Goal: Task Accomplishment & Management: Complete application form

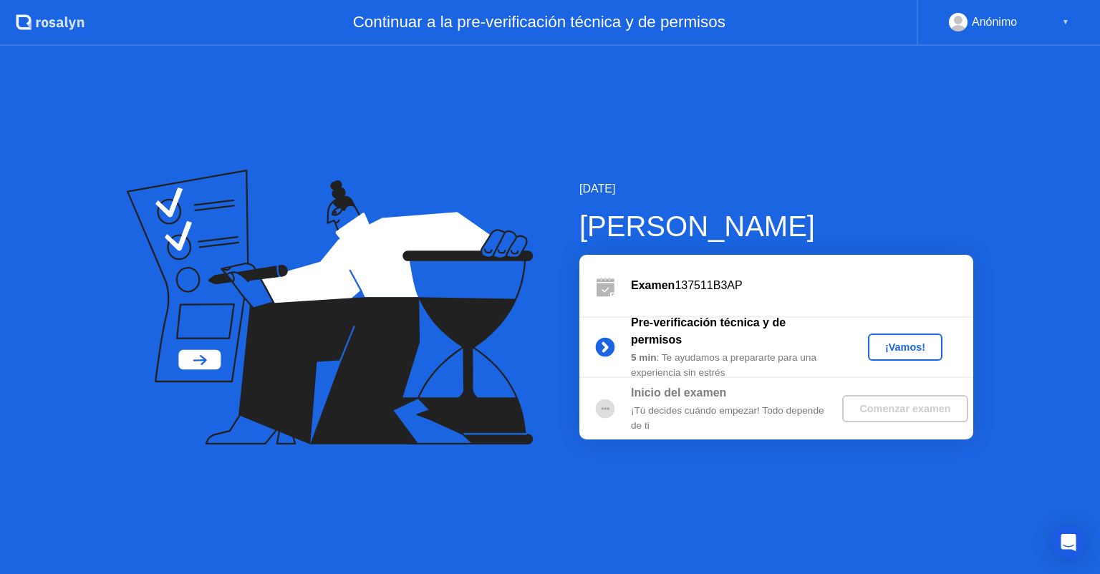
click at [899, 351] on div "¡Vamos!" at bounding box center [905, 347] width 63 height 11
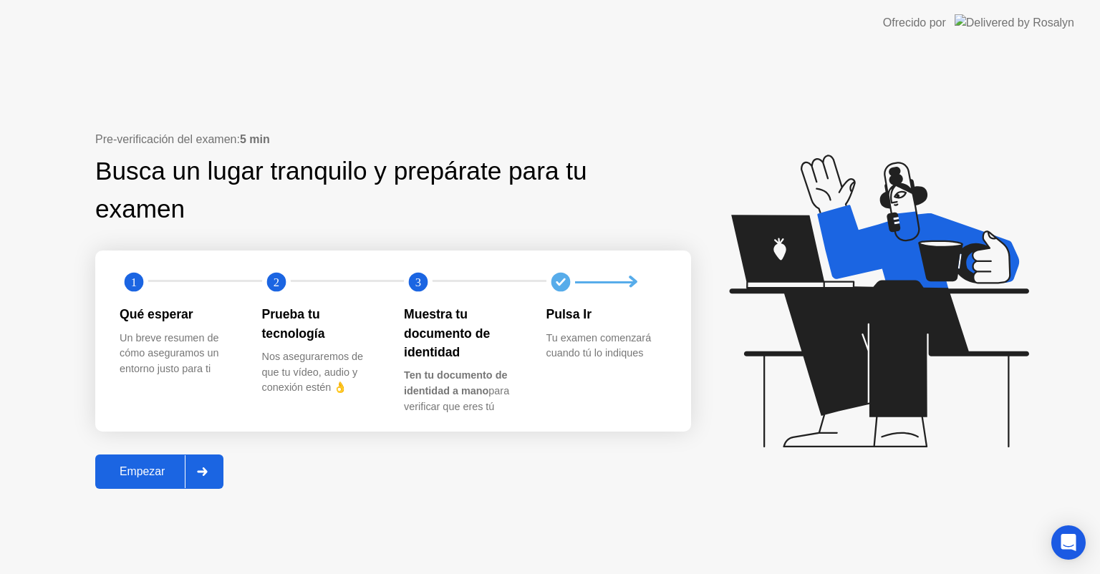
click at [137, 466] on div "Empezar" at bounding box center [142, 471] width 85 height 13
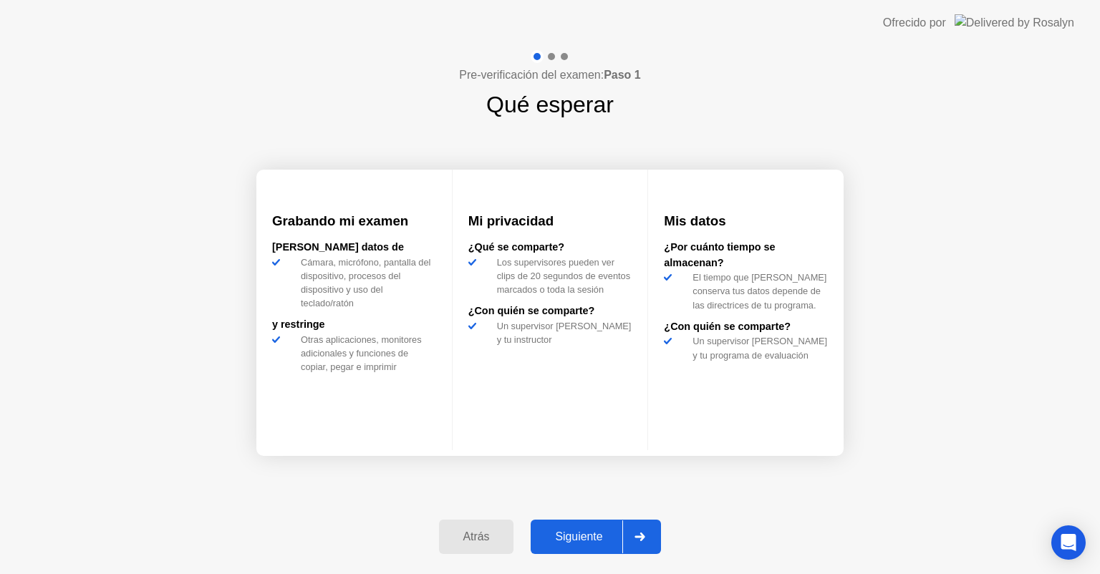
click at [594, 531] on div "Siguiente" at bounding box center [578, 537] width 87 height 13
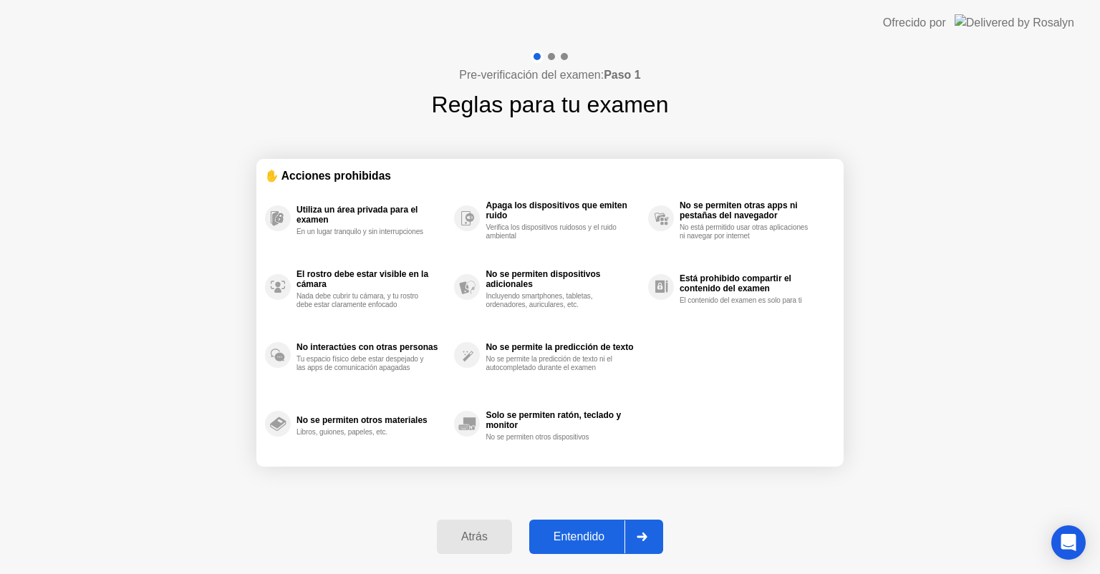
click at [583, 537] on div "Entendido" at bounding box center [578, 537] width 91 height 13
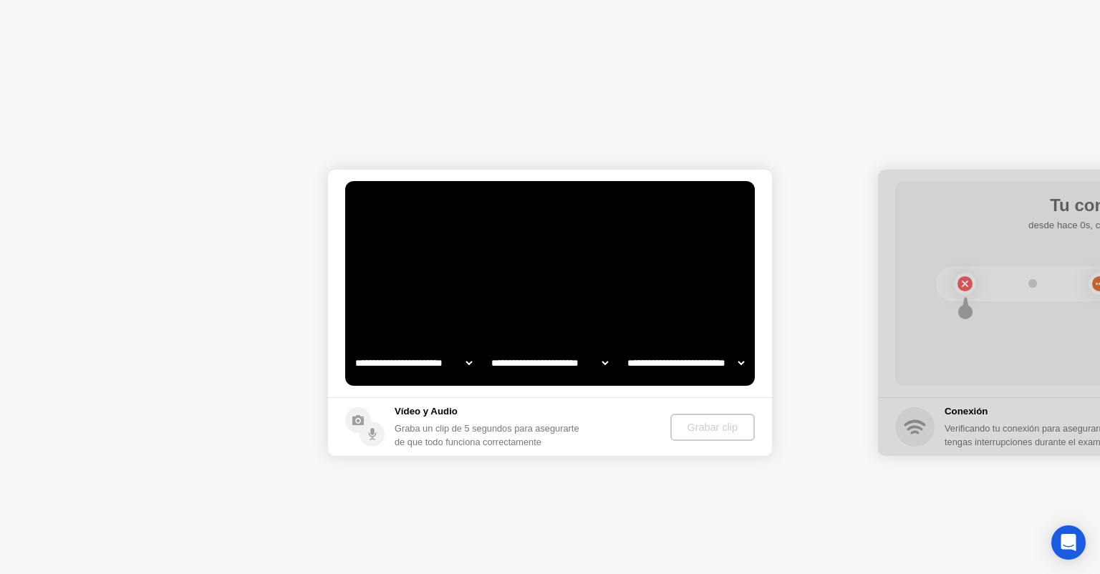
select select "**********"
select select "*******"
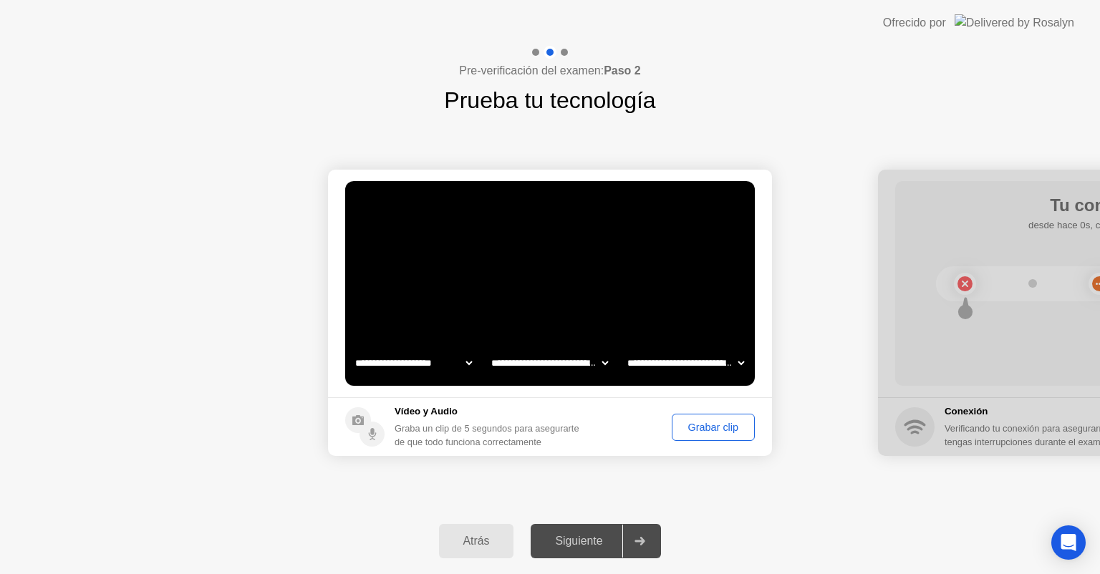
click at [713, 433] on div "Grabar clip" at bounding box center [713, 427] width 73 height 11
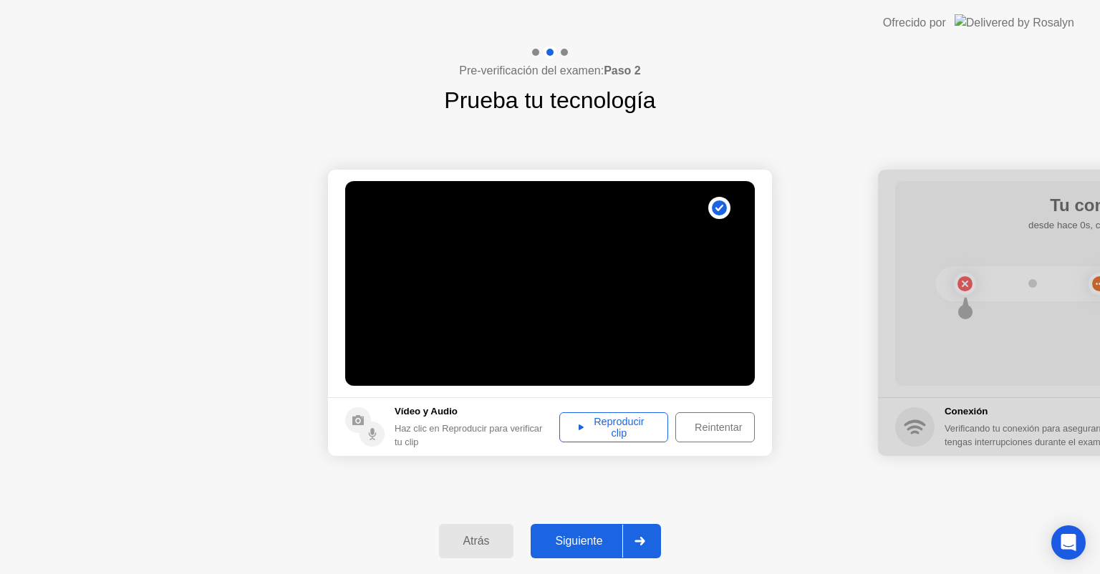
click at [637, 427] on div "Reproducir clip" at bounding box center [613, 427] width 99 height 23
click at [617, 438] on div "Reproducir clip" at bounding box center [613, 427] width 99 height 23
click at [571, 540] on div "Siguiente" at bounding box center [578, 541] width 87 height 13
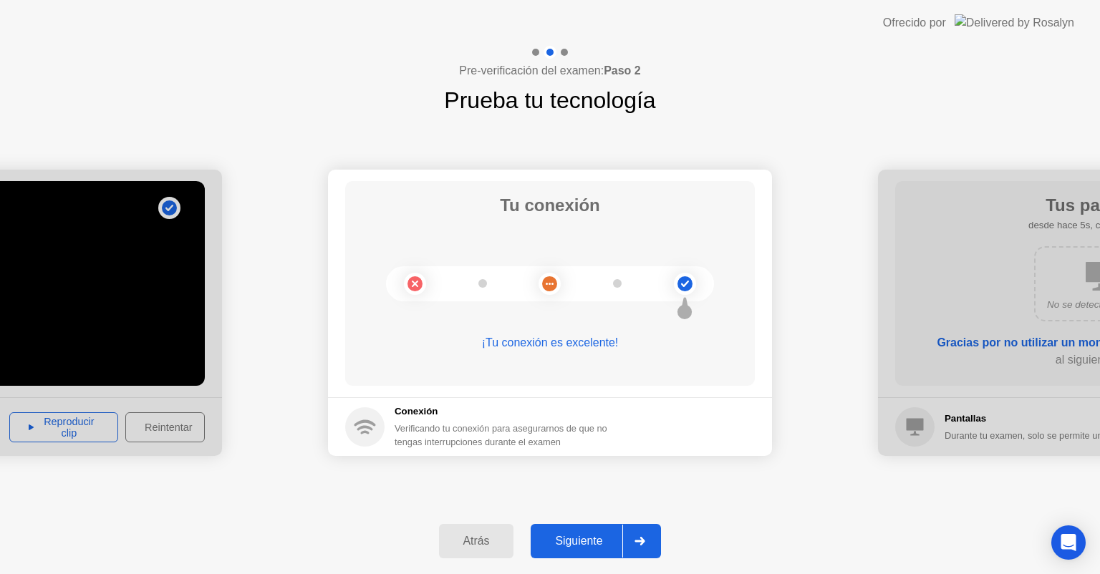
click at [579, 553] on button "Siguiente" at bounding box center [596, 541] width 130 height 34
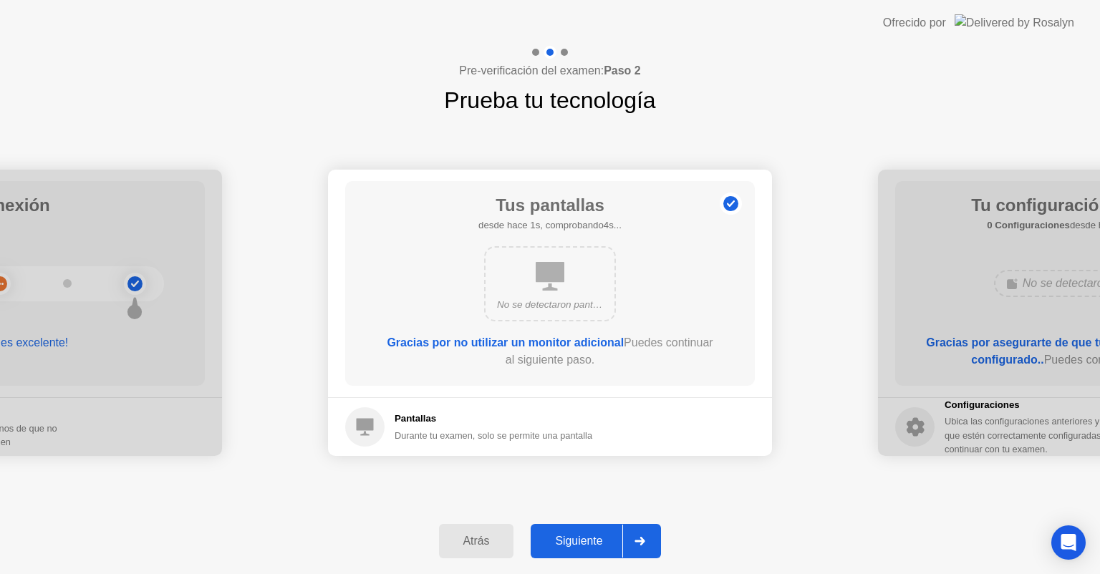
click at [593, 546] on div "Siguiente" at bounding box center [578, 541] width 87 height 13
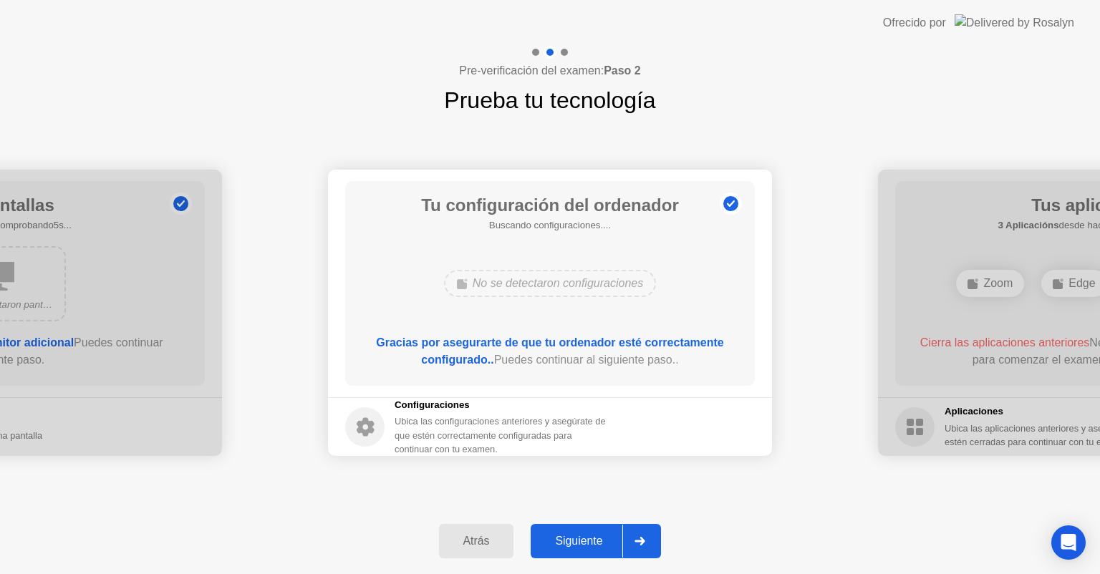
click at [587, 535] on div "Siguiente" at bounding box center [578, 541] width 87 height 13
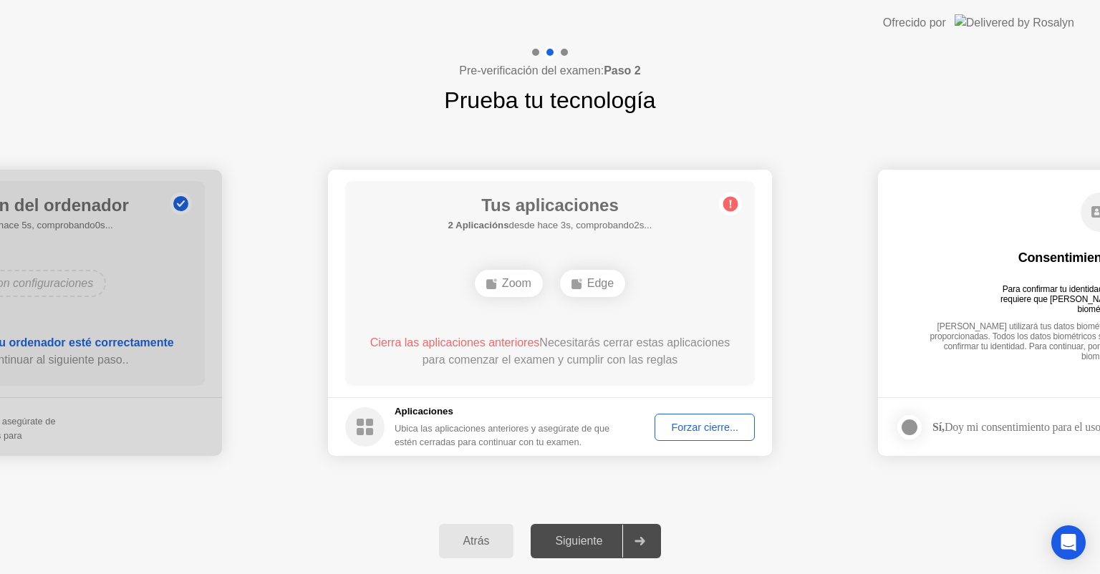
click at [690, 429] on div "Forzar cierre..." at bounding box center [704, 427] width 90 height 11
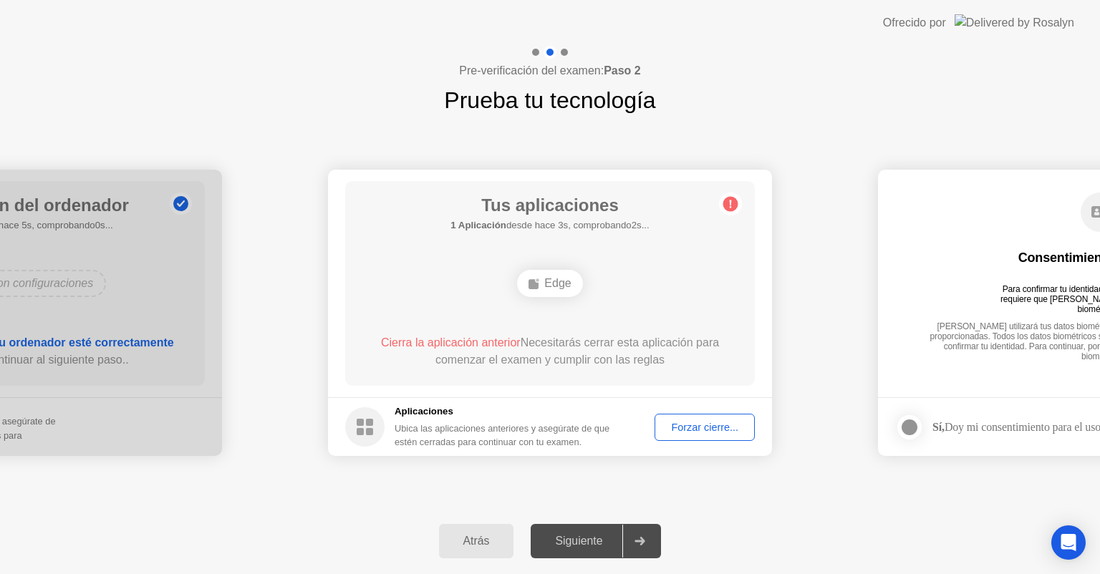
click at [700, 433] on div "Forzar cierre..." at bounding box center [704, 427] width 90 height 11
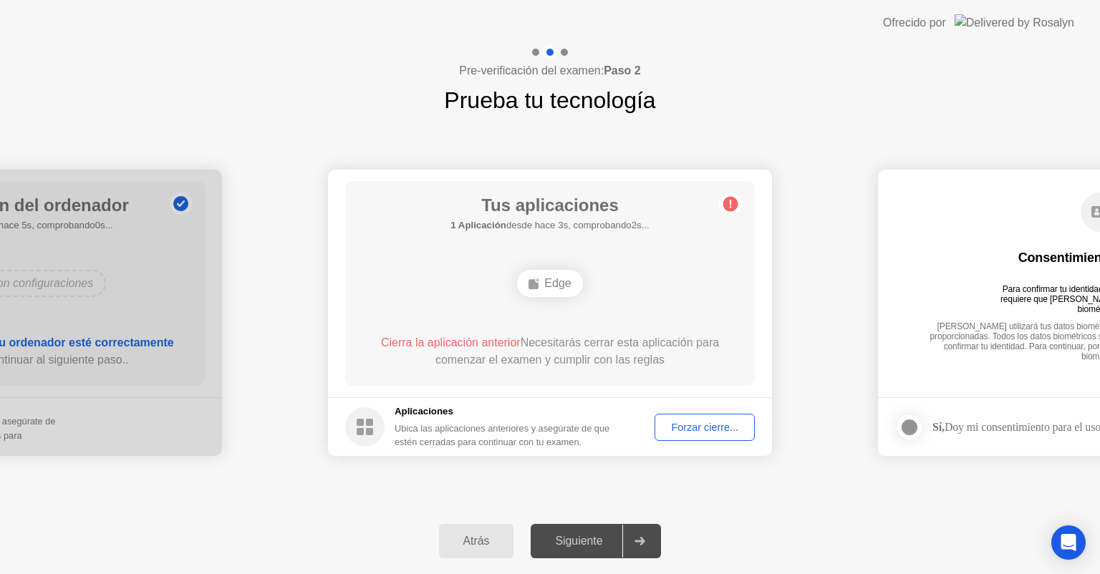
click at [696, 430] on div "Forzar cierre..." at bounding box center [704, 427] width 90 height 11
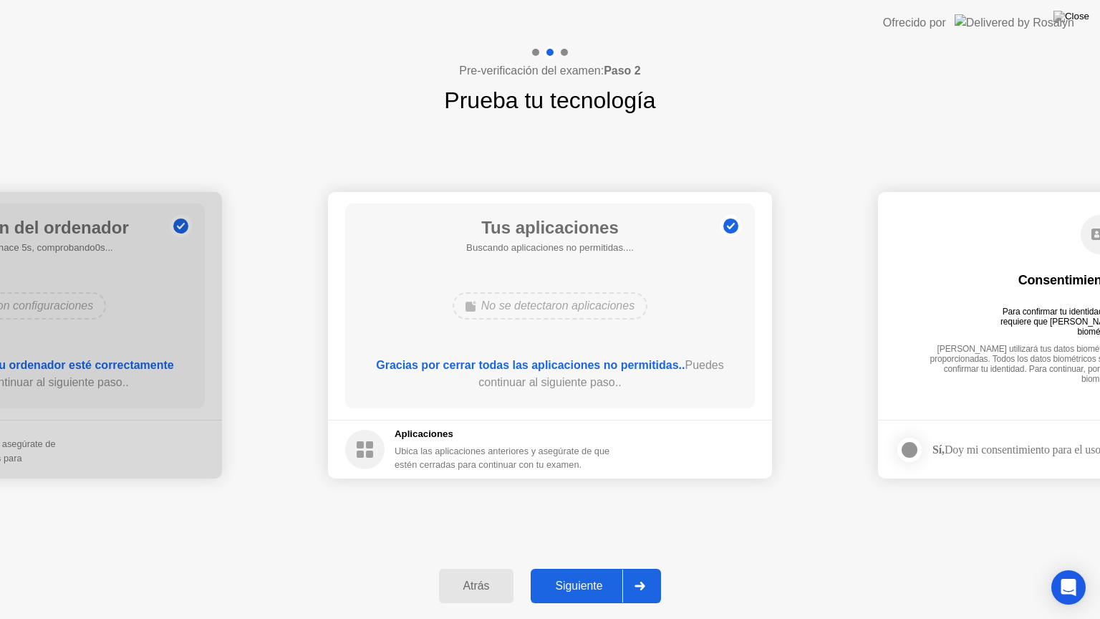
click at [584, 574] on div "Siguiente" at bounding box center [578, 585] width 87 height 13
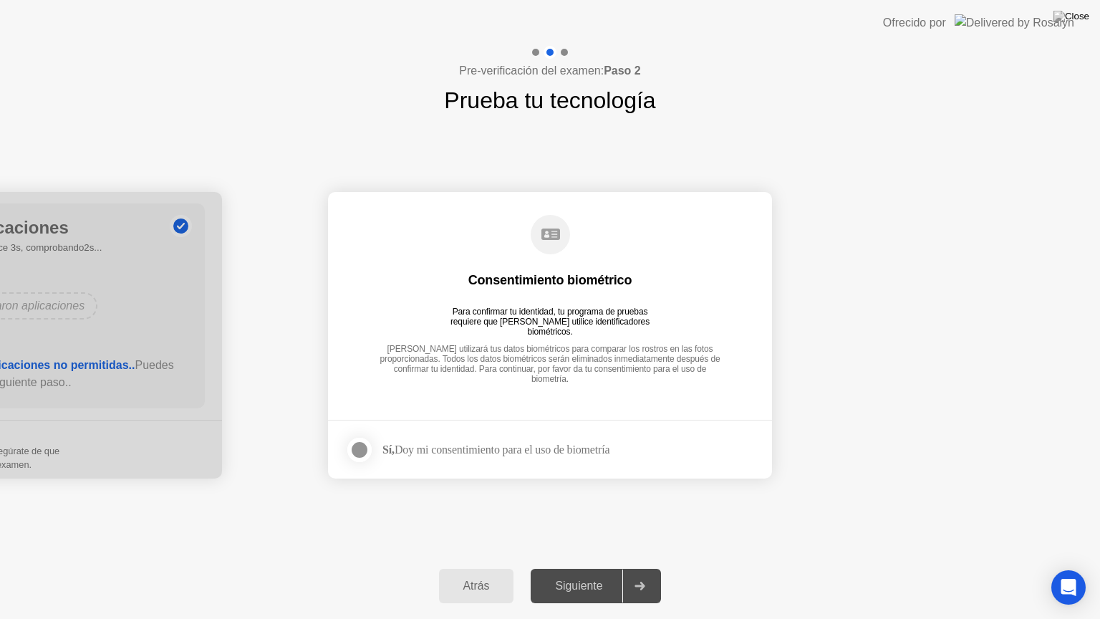
click at [358, 451] on div at bounding box center [359, 449] width 17 height 17
click at [581, 574] on button "Siguiente" at bounding box center [596, 586] width 130 height 34
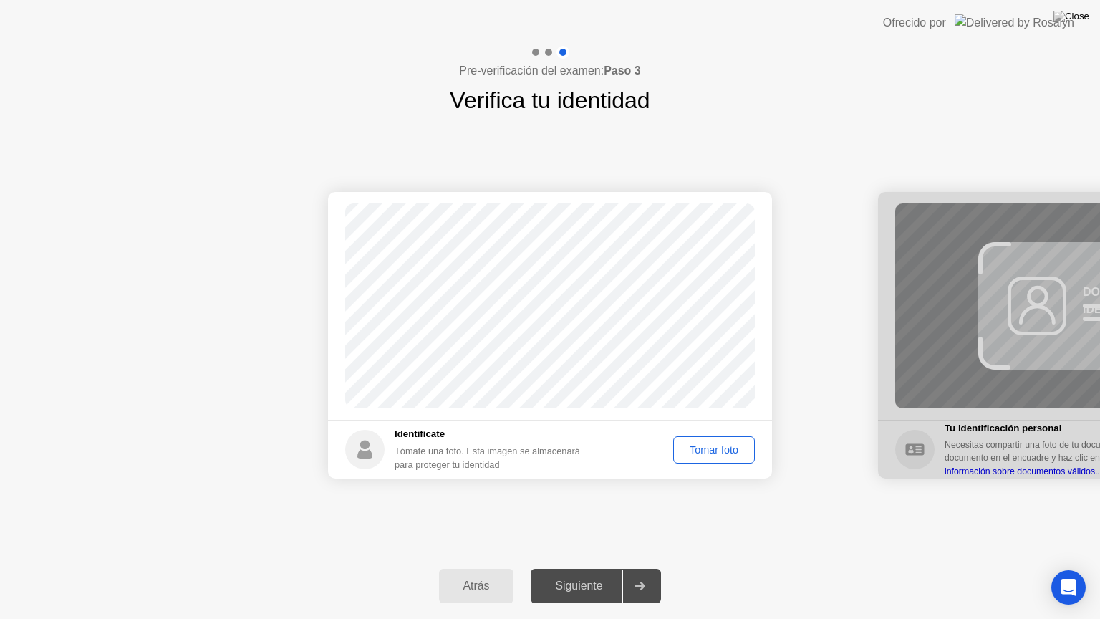
click at [584, 574] on div "Siguiente" at bounding box center [578, 585] width 87 height 13
click at [545, 362] on main "Éxito Foto tomada correctamente" at bounding box center [550, 306] width 444 height 228
click at [690, 453] on div "Tomar foto" at bounding box center [714, 449] width 72 height 11
click at [596, 571] on button "Siguiente" at bounding box center [596, 586] width 130 height 34
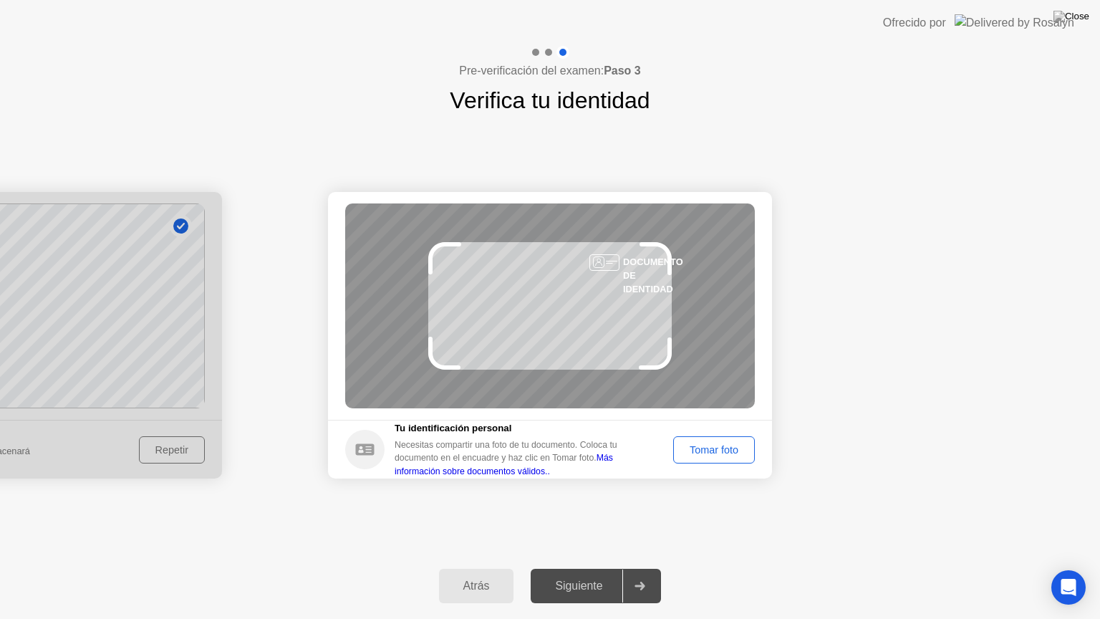
click at [693, 444] on div "Tomar foto" at bounding box center [714, 449] width 72 height 11
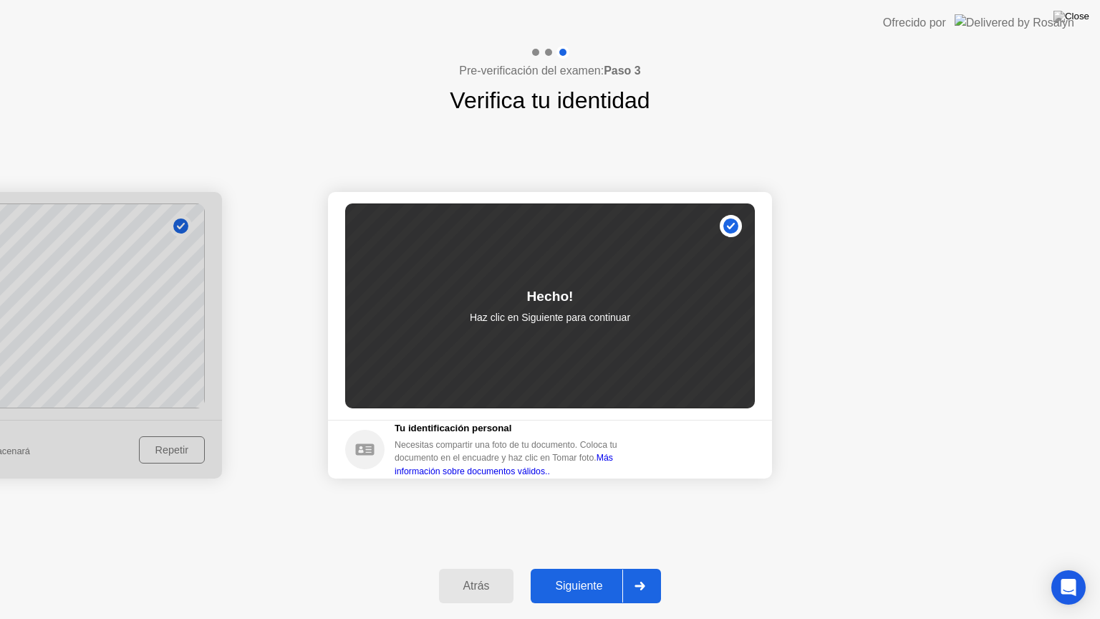
click at [564, 574] on div "Siguiente" at bounding box center [578, 585] width 87 height 13
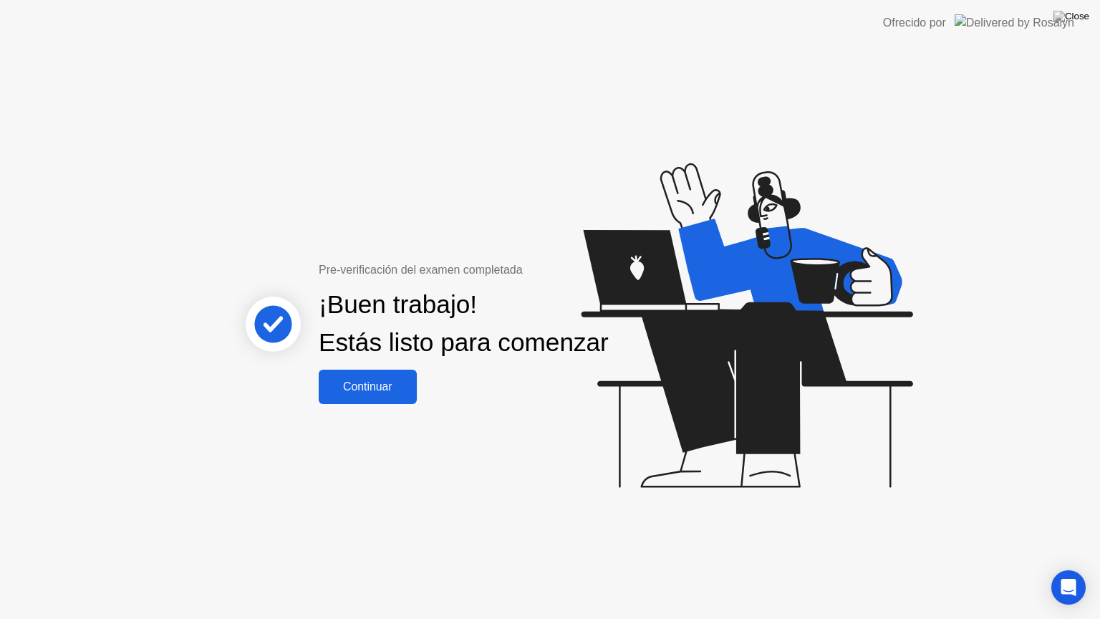
click at [367, 392] on div "Continuar" at bounding box center [368, 386] width 90 height 13
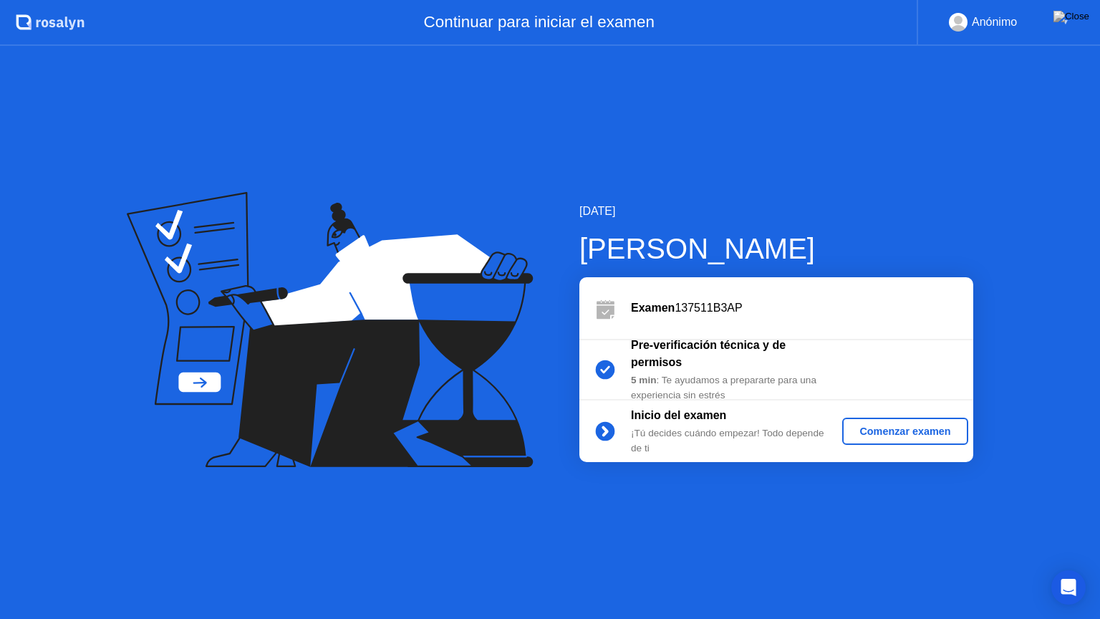
click at [886, 432] on div "Comenzar examen" at bounding box center [905, 430] width 114 height 11
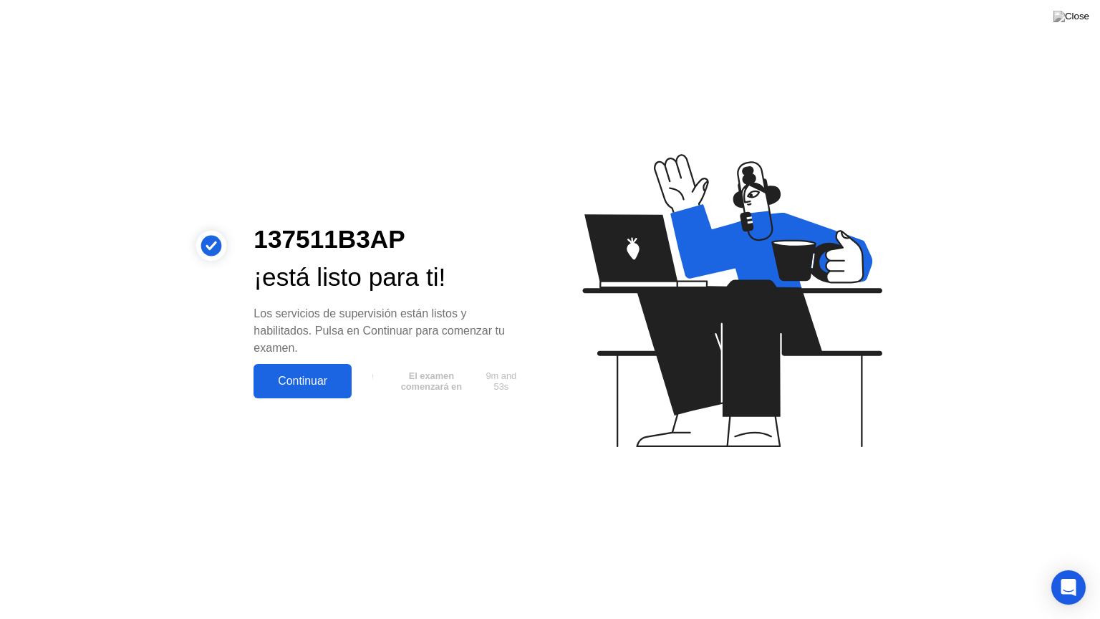
click at [322, 385] on div "Continuar" at bounding box center [303, 381] width 90 height 13
